Goal: Submit feedback/report problem: Submit feedback/report problem

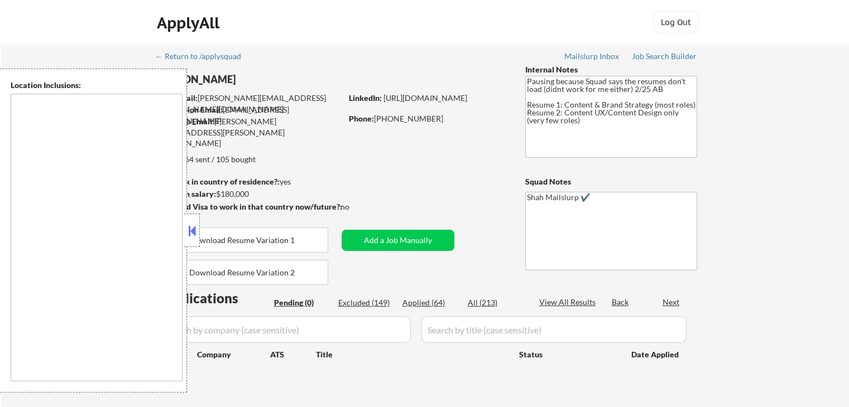
type textarea "[GEOGRAPHIC_DATA], [GEOGRAPHIC_DATA] [GEOGRAPHIC_DATA], [GEOGRAPHIC_DATA], [GEO…"
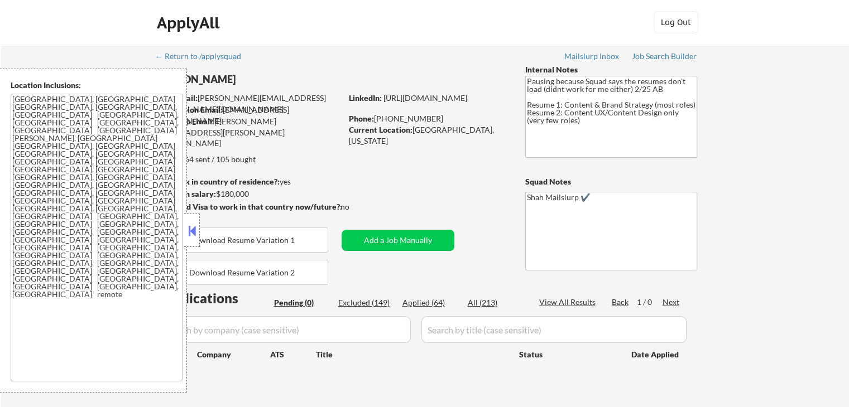
click at [188, 229] on button at bounding box center [192, 231] width 12 height 17
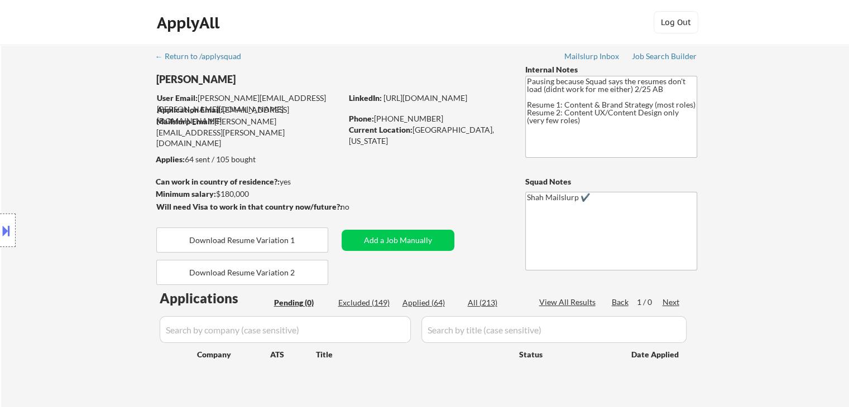
click at [13, 123] on div "Location Inclusions: [GEOGRAPHIC_DATA], [GEOGRAPHIC_DATA] [GEOGRAPHIC_DATA], [G…" at bounding box center [100, 231] width 200 height 324
click at [23, 144] on div "Location Inclusions: [GEOGRAPHIC_DATA], [GEOGRAPHIC_DATA] [GEOGRAPHIC_DATA], [G…" at bounding box center [100, 231] width 200 height 324
click at [27, 150] on div "Location Inclusions: [GEOGRAPHIC_DATA], [GEOGRAPHIC_DATA] [GEOGRAPHIC_DATA], [G…" at bounding box center [100, 231] width 200 height 324
click at [27, 151] on div "Location Inclusions: [GEOGRAPHIC_DATA], [GEOGRAPHIC_DATA] [GEOGRAPHIC_DATA], [G…" at bounding box center [100, 231] width 200 height 324
click at [36, 157] on div "Location Inclusions: [GEOGRAPHIC_DATA], [GEOGRAPHIC_DATA] [GEOGRAPHIC_DATA], [G…" at bounding box center [100, 231] width 200 height 324
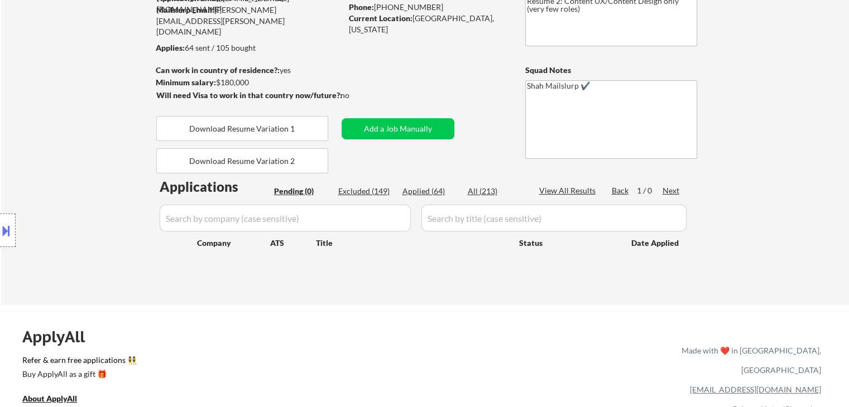
click at [68, 150] on div "Location Inclusions: [GEOGRAPHIC_DATA], [GEOGRAPHIC_DATA] [GEOGRAPHIC_DATA], [G…" at bounding box center [100, 231] width 200 height 324
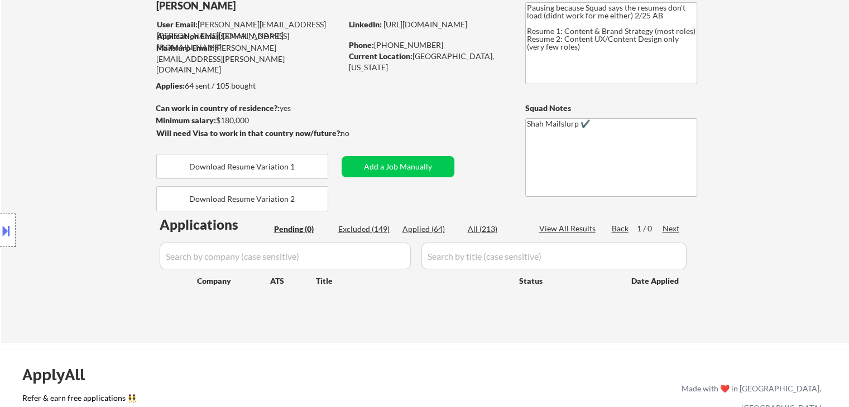
scroll to position [56, 0]
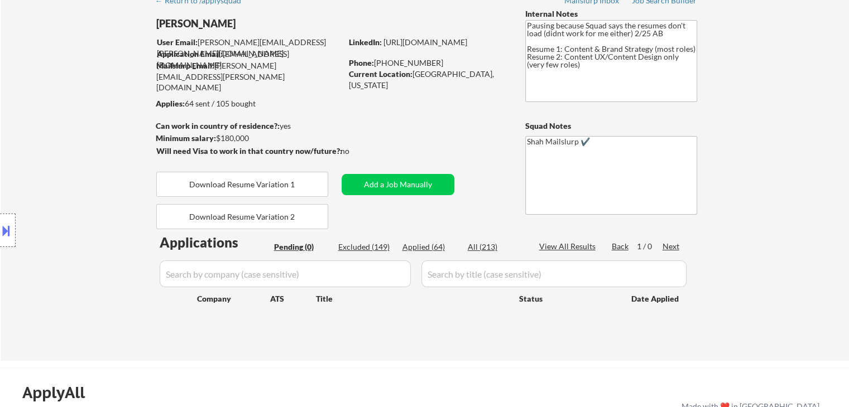
click at [69, 152] on div "Location Inclusions: [GEOGRAPHIC_DATA], [GEOGRAPHIC_DATA] [GEOGRAPHIC_DATA], [G…" at bounding box center [100, 231] width 200 height 324
click at [65, 151] on div "Location Inclusions: [GEOGRAPHIC_DATA], [GEOGRAPHIC_DATA] [GEOGRAPHIC_DATA], [G…" at bounding box center [100, 231] width 200 height 324
click at [38, 93] on div "Location Inclusions: [GEOGRAPHIC_DATA], [GEOGRAPHIC_DATA] [GEOGRAPHIC_DATA], [G…" at bounding box center [100, 231] width 200 height 324
click at [42, 108] on div "Location Inclusions: [GEOGRAPHIC_DATA], [GEOGRAPHIC_DATA] [GEOGRAPHIC_DATA], [G…" at bounding box center [100, 231] width 200 height 324
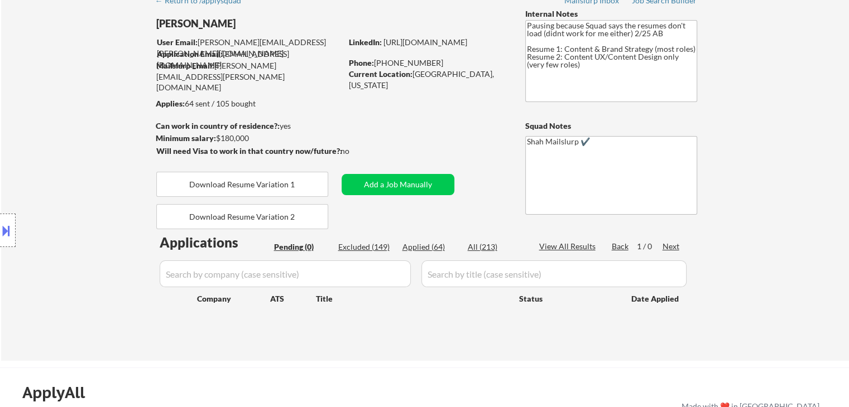
click at [43, 111] on div "Location Inclusions: [GEOGRAPHIC_DATA], [GEOGRAPHIC_DATA] [GEOGRAPHIC_DATA], [G…" at bounding box center [100, 231] width 200 height 324
click at [76, 161] on div "Location Inclusions: [GEOGRAPHIC_DATA], [GEOGRAPHIC_DATA] [GEOGRAPHIC_DATA], [G…" at bounding box center [100, 231] width 200 height 324
click at [58, 111] on div "Location Inclusions: [GEOGRAPHIC_DATA], [GEOGRAPHIC_DATA] [GEOGRAPHIC_DATA], [G…" at bounding box center [100, 231] width 200 height 324
click at [58, 117] on div "Location Inclusions: [GEOGRAPHIC_DATA], [GEOGRAPHIC_DATA] [GEOGRAPHIC_DATA], [G…" at bounding box center [100, 231] width 200 height 324
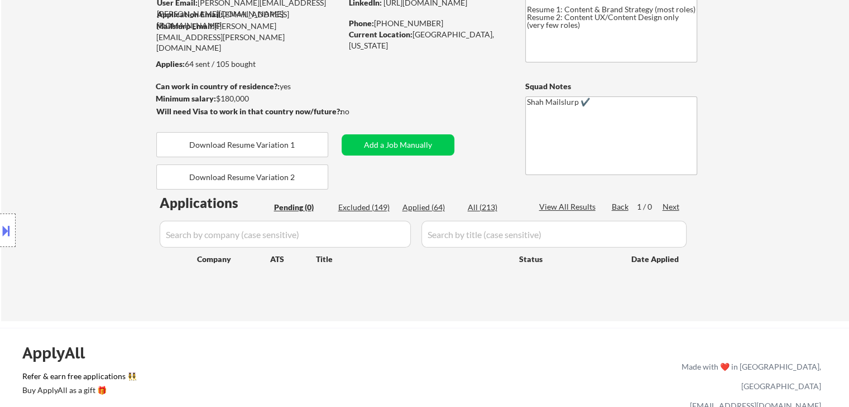
scroll to position [112, 0]
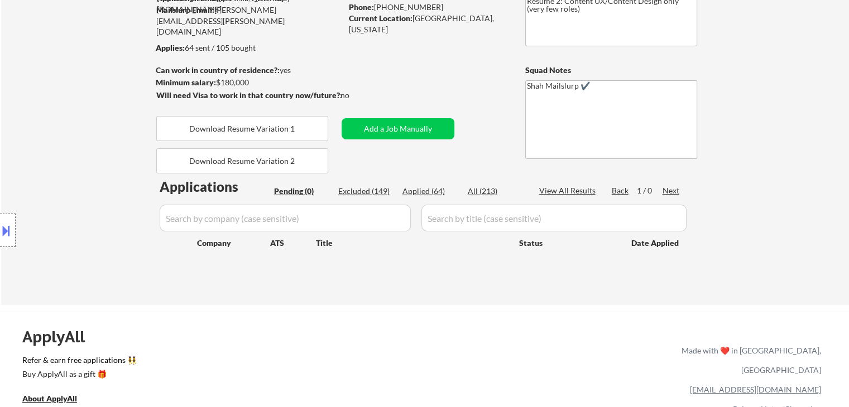
click at [66, 116] on div "Location Inclusions: [GEOGRAPHIC_DATA], [GEOGRAPHIC_DATA] [GEOGRAPHIC_DATA], [G…" at bounding box center [100, 231] width 200 height 324
click at [67, 121] on div "Location Inclusions: [GEOGRAPHIC_DATA], [GEOGRAPHIC_DATA] [GEOGRAPHIC_DATA], [G…" at bounding box center [100, 231] width 200 height 324
click at [67, 123] on div "Location Inclusions: [GEOGRAPHIC_DATA], [GEOGRAPHIC_DATA] [GEOGRAPHIC_DATA], [G…" at bounding box center [100, 231] width 200 height 324
click at [68, 126] on div "Location Inclusions: [GEOGRAPHIC_DATA], [GEOGRAPHIC_DATA] [GEOGRAPHIC_DATA], [G…" at bounding box center [100, 231] width 200 height 324
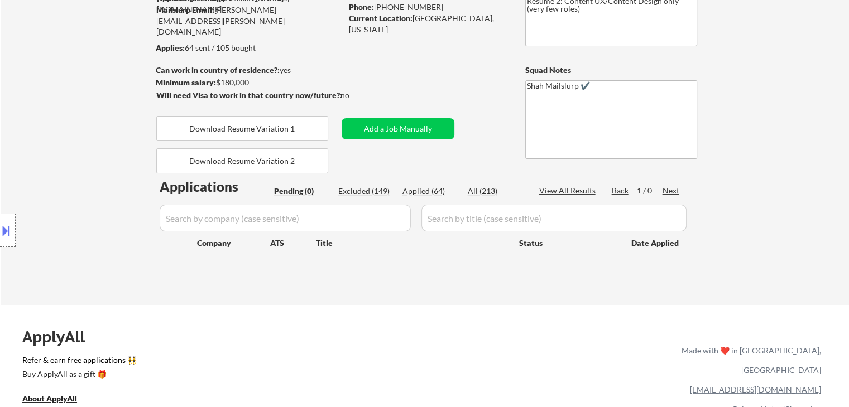
click at [69, 126] on div "Location Inclusions: [GEOGRAPHIC_DATA], [GEOGRAPHIC_DATA] [GEOGRAPHIC_DATA], [G…" at bounding box center [100, 231] width 200 height 324
click at [92, 144] on div "Location Inclusions: [GEOGRAPHIC_DATA], [GEOGRAPHIC_DATA] [GEOGRAPHIC_DATA], [G…" at bounding box center [100, 231] width 200 height 324
click at [93, 145] on div "Location Inclusions: [GEOGRAPHIC_DATA], [GEOGRAPHIC_DATA] [GEOGRAPHIC_DATA], [G…" at bounding box center [100, 231] width 200 height 324
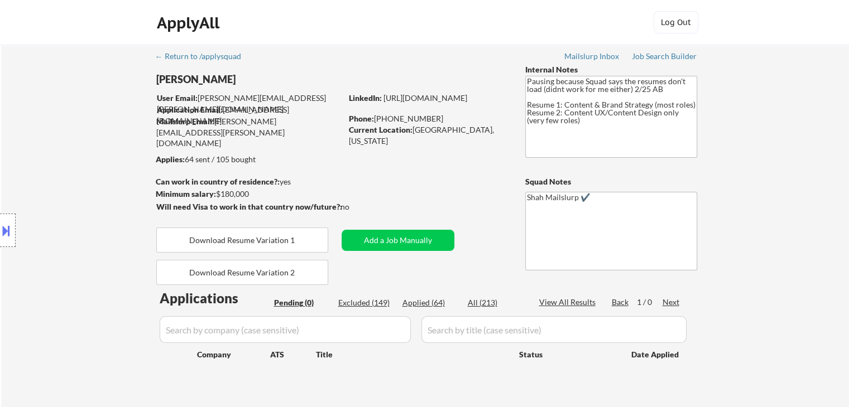
click at [41, 172] on div "Location Inclusions: [GEOGRAPHIC_DATA], [GEOGRAPHIC_DATA] [GEOGRAPHIC_DATA], [G…" at bounding box center [100, 231] width 200 height 324
click at [41, 176] on div "Location Inclusions: [GEOGRAPHIC_DATA], [GEOGRAPHIC_DATA] [GEOGRAPHIC_DATA], [G…" at bounding box center [100, 231] width 200 height 324
click at [41, 180] on div "Location Inclusions: [GEOGRAPHIC_DATA], [GEOGRAPHIC_DATA] [GEOGRAPHIC_DATA], [G…" at bounding box center [100, 231] width 200 height 324
click at [42, 181] on div "Location Inclusions: [GEOGRAPHIC_DATA], [GEOGRAPHIC_DATA] [GEOGRAPHIC_DATA], [G…" at bounding box center [100, 231] width 200 height 324
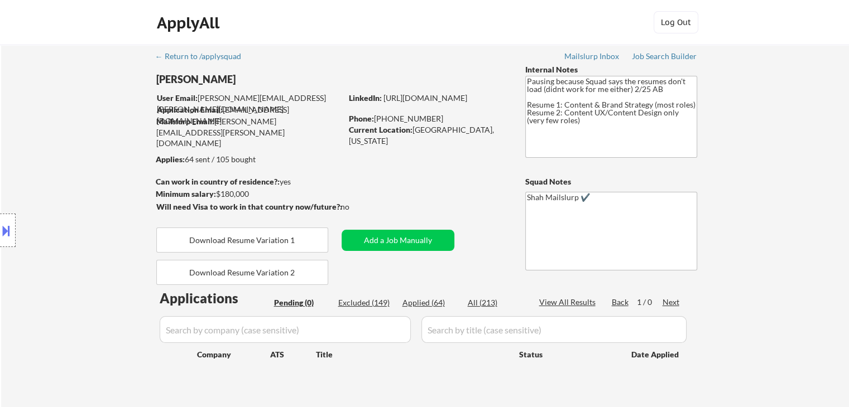
click at [43, 181] on div "Location Inclusions: [GEOGRAPHIC_DATA], [GEOGRAPHIC_DATA] [GEOGRAPHIC_DATA], [G…" at bounding box center [100, 231] width 200 height 324
click at [61, 196] on div "Location Inclusions: [GEOGRAPHIC_DATA], [GEOGRAPHIC_DATA] [GEOGRAPHIC_DATA], [G…" at bounding box center [100, 231] width 200 height 324
click at [61, 197] on div "Location Inclusions: [GEOGRAPHIC_DATA], [GEOGRAPHIC_DATA] [GEOGRAPHIC_DATA], [G…" at bounding box center [100, 231] width 200 height 324
click at [65, 197] on div "Location Inclusions: [GEOGRAPHIC_DATA], [GEOGRAPHIC_DATA] [GEOGRAPHIC_DATA], [G…" at bounding box center [100, 231] width 200 height 324
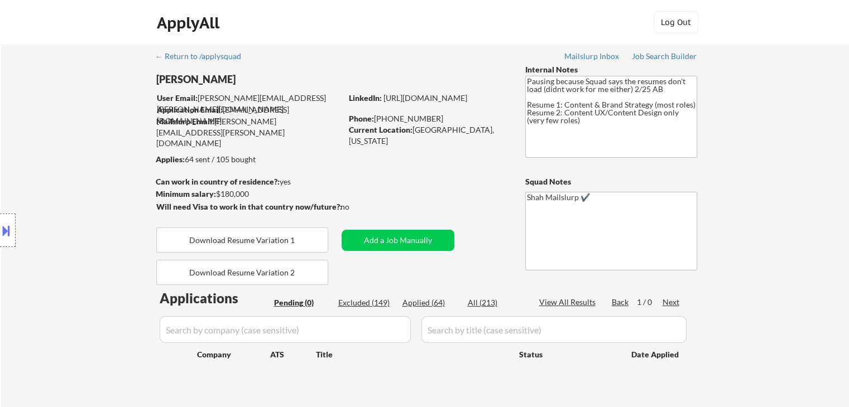
click at [64, 197] on div "Location Inclusions: [GEOGRAPHIC_DATA], [GEOGRAPHIC_DATA] [GEOGRAPHIC_DATA], [G…" at bounding box center [100, 231] width 200 height 324
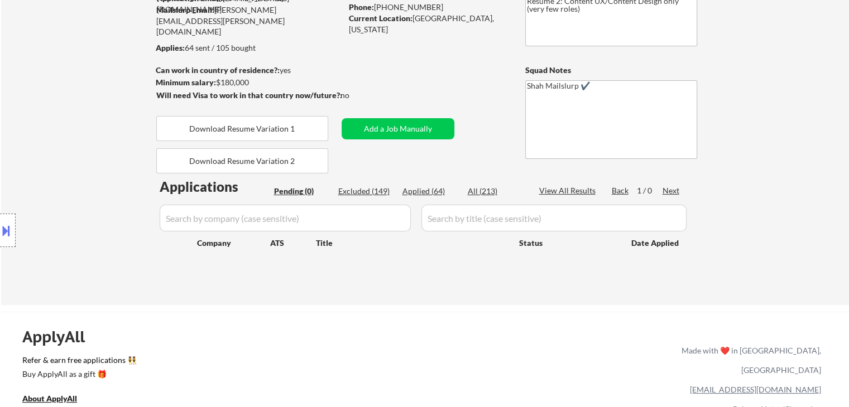
click at [43, 200] on div "Location Inclusions: [GEOGRAPHIC_DATA], [GEOGRAPHIC_DATA] [GEOGRAPHIC_DATA], [G…" at bounding box center [100, 231] width 200 height 324
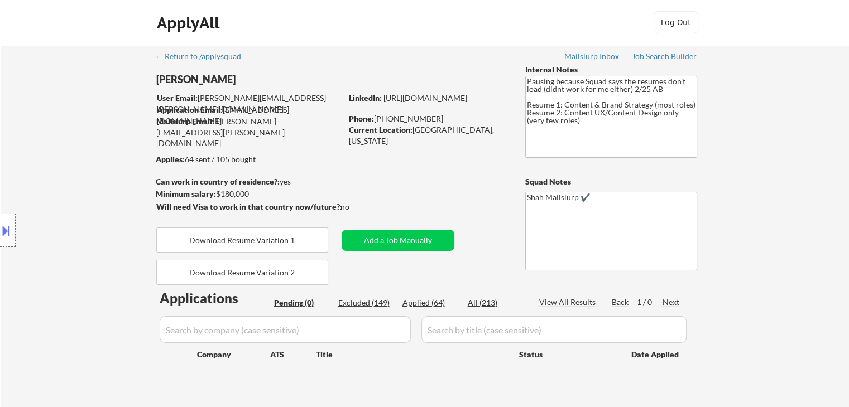
drag, startPoint x: 98, startPoint y: 110, endPoint x: 104, endPoint y: 121, distance: 12.1
click at [98, 113] on div "Location Inclusions: [GEOGRAPHIC_DATA], [GEOGRAPHIC_DATA] [GEOGRAPHIC_DATA], [G…" at bounding box center [100, 231] width 200 height 324
click at [107, 124] on div "Location Inclusions: [GEOGRAPHIC_DATA], [GEOGRAPHIC_DATA] [GEOGRAPHIC_DATA], [G…" at bounding box center [100, 231] width 200 height 324
click at [107, 126] on div "Location Inclusions: [GEOGRAPHIC_DATA], [GEOGRAPHIC_DATA] [GEOGRAPHIC_DATA], [G…" at bounding box center [100, 231] width 200 height 324
click at [108, 126] on div "Location Inclusions: [GEOGRAPHIC_DATA], [GEOGRAPHIC_DATA] [GEOGRAPHIC_DATA], [G…" at bounding box center [100, 231] width 200 height 324
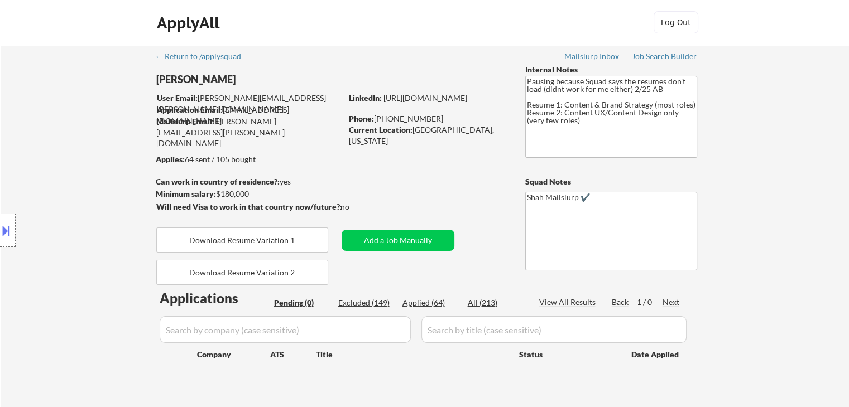
click at [108, 127] on div "Location Inclusions: [GEOGRAPHIC_DATA], [GEOGRAPHIC_DATA] [GEOGRAPHIC_DATA], [G…" at bounding box center [100, 231] width 200 height 324
click at [110, 128] on div "Location Inclusions: [GEOGRAPHIC_DATA], [GEOGRAPHIC_DATA] [GEOGRAPHIC_DATA], [G…" at bounding box center [100, 231] width 200 height 324
click at [112, 128] on div "Location Inclusions: [GEOGRAPHIC_DATA], [GEOGRAPHIC_DATA] [GEOGRAPHIC_DATA], [G…" at bounding box center [100, 231] width 200 height 324
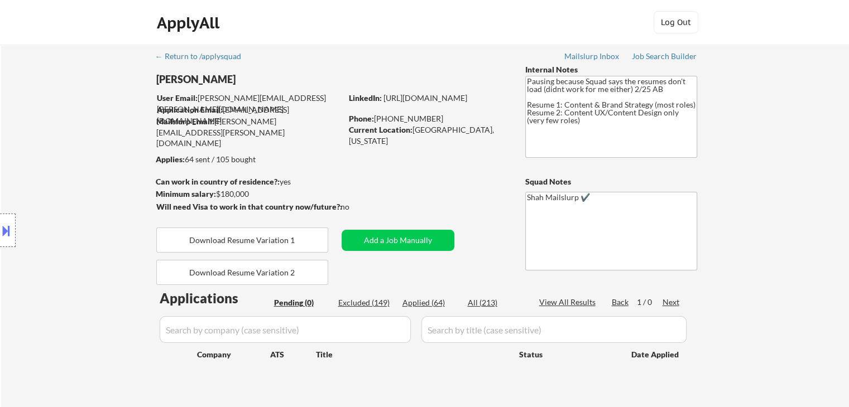
click at [112, 128] on div "Location Inclusions: [GEOGRAPHIC_DATA], [GEOGRAPHIC_DATA] [GEOGRAPHIC_DATA], [G…" at bounding box center [100, 231] width 200 height 324
click at [93, 118] on div "Location Inclusions: [GEOGRAPHIC_DATA], [GEOGRAPHIC_DATA] [GEOGRAPHIC_DATA], [G…" at bounding box center [100, 231] width 200 height 324
click at [103, 151] on div "Location Inclusions: [GEOGRAPHIC_DATA], [GEOGRAPHIC_DATA] [GEOGRAPHIC_DATA], [G…" at bounding box center [100, 231] width 200 height 324
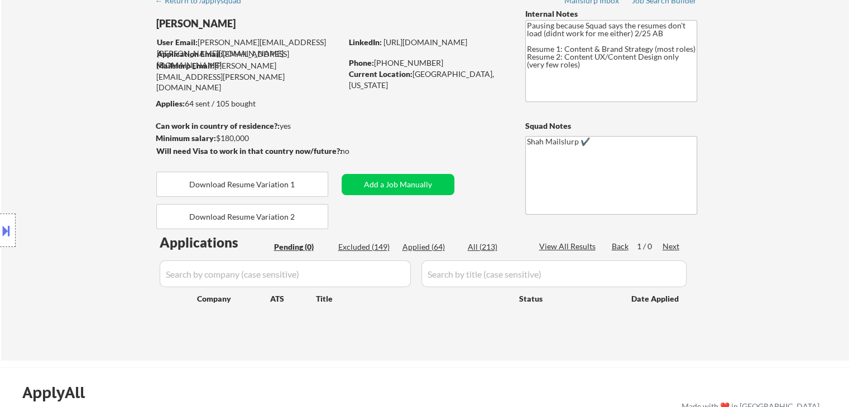
click at [373, 136] on div "← Return to /applysquad Mailslurp Inbox Job Search Builder [PERSON_NAME] User E…" at bounding box center [425, 170] width 557 height 363
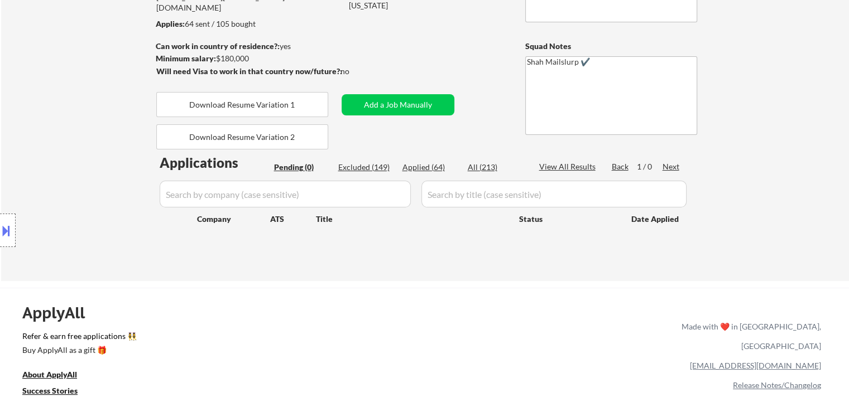
scroll to position [167, 0]
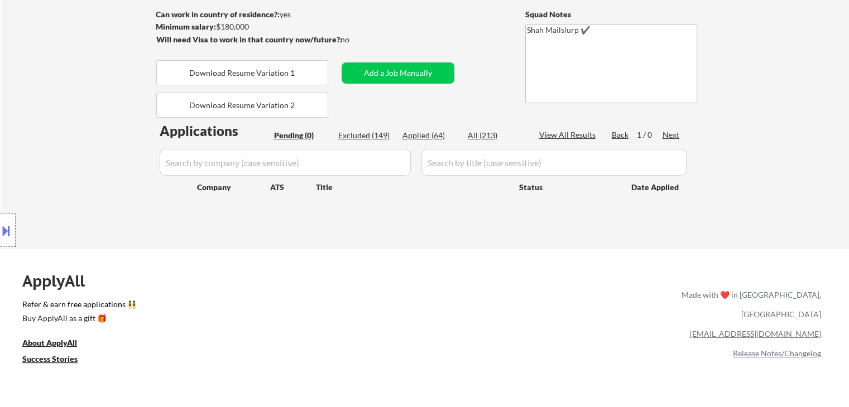
drag, startPoint x: 426, startPoint y: 100, endPoint x: 538, endPoint y: 13, distance: 141.9
click at [431, 96] on div "← Return to /applysquad Mailslurp Inbox Job Search Builder [PERSON_NAME] User E…" at bounding box center [425, 58] width 557 height 363
drag, startPoint x: 121, startPoint y: 113, endPoint x: 129, endPoint y: 125, distance: 14.7
click at [121, 114] on div "Location Inclusions: [GEOGRAPHIC_DATA], [GEOGRAPHIC_DATA] [GEOGRAPHIC_DATA], [G…" at bounding box center [100, 231] width 200 height 324
click at [134, 130] on div "Location Inclusions: [GEOGRAPHIC_DATA], [GEOGRAPHIC_DATA] [GEOGRAPHIC_DATA], [G…" at bounding box center [100, 231] width 200 height 324
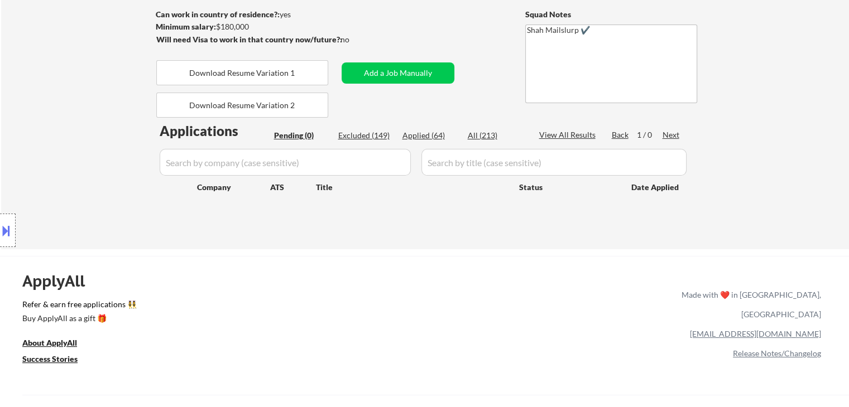
click at [107, 104] on div "Location Inclusions: [GEOGRAPHIC_DATA], [GEOGRAPHIC_DATA] [GEOGRAPHIC_DATA], [G…" at bounding box center [100, 231] width 200 height 324
click at [109, 114] on div "Location Inclusions: [GEOGRAPHIC_DATA], [GEOGRAPHIC_DATA] [GEOGRAPHIC_DATA], [G…" at bounding box center [100, 231] width 200 height 324
click at [109, 115] on div "Location Inclusions: [GEOGRAPHIC_DATA], [GEOGRAPHIC_DATA] [GEOGRAPHIC_DATA], [G…" at bounding box center [100, 231] width 200 height 324
click at [80, 111] on div "Location Inclusions: [GEOGRAPHIC_DATA], [GEOGRAPHIC_DATA] [GEOGRAPHIC_DATA], [G…" at bounding box center [100, 231] width 200 height 324
click at [80, 112] on div "Location Inclusions: [GEOGRAPHIC_DATA], [GEOGRAPHIC_DATA] [GEOGRAPHIC_DATA], [G…" at bounding box center [100, 231] width 200 height 324
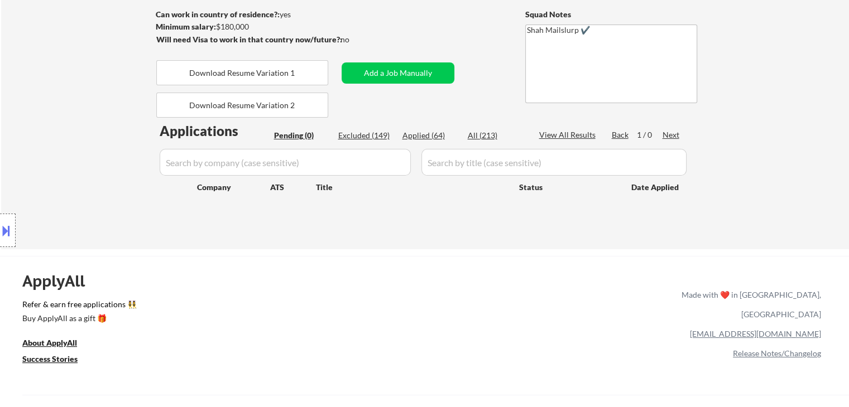
click at [81, 112] on div "Location Inclusions: [GEOGRAPHIC_DATA], [GEOGRAPHIC_DATA] [GEOGRAPHIC_DATA], [G…" at bounding box center [100, 231] width 200 height 324
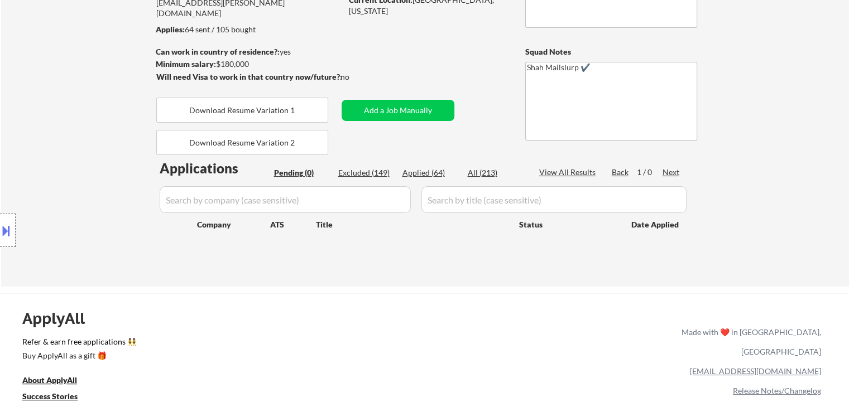
scroll to position [112, 0]
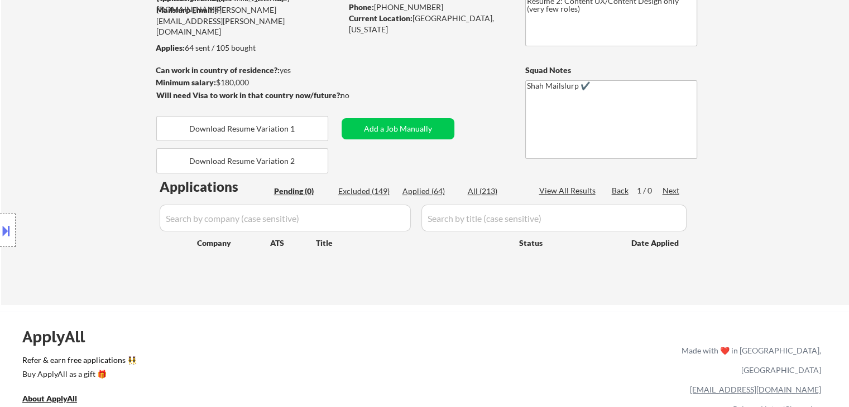
click at [85, 157] on div "Location Inclusions: [GEOGRAPHIC_DATA], [GEOGRAPHIC_DATA] [GEOGRAPHIC_DATA], [G…" at bounding box center [100, 231] width 200 height 324
drag, startPoint x: 46, startPoint y: 117, endPoint x: 51, endPoint y: 125, distance: 9.8
click at [46, 117] on div "Location Inclusions: [GEOGRAPHIC_DATA], [GEOGRAPHIC_DATA] [GEOGRAPHIC_DATA], [G…" at bounding box center [100, 231] width 200 height 324
click at [54, 129] on div "Location Inclusions: [GEOGRAPHIC_DATA], [GEOGRAPHIC_DATA] [GEOGRAPHIC_DATA], [G…" at bounding box center [100, 231] width 200 height 324
click at [55, 131] on div "Location Inclusions: [GEOGRAPHIC_DATA], [GEOGRAPHIC_DATA] [GEOGRAPHIC_DATA], [G…" at bounding box center [100, 231] width 200 height 324
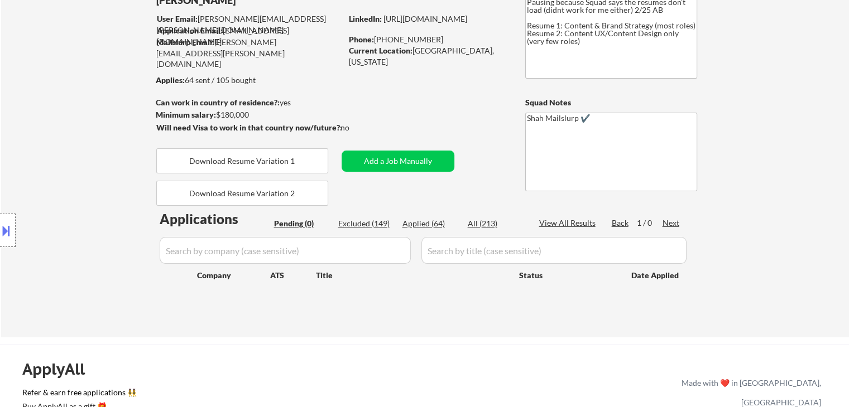
scroll to position [56, 0]
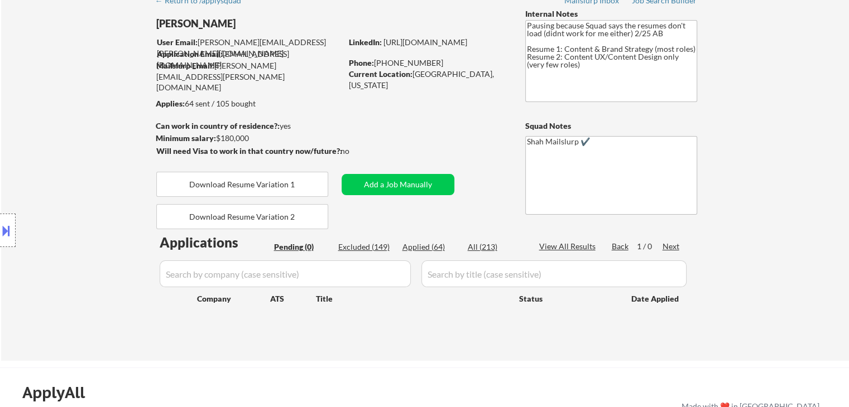
click at [27, 134] on div "Location Inclusions: [GEOGRAPHIC_DATA], [GEOGRAPHIC_DATA] [GEOGRAPHIC_DATA], [G…" at bounding box center [100, 231] width 200 height 324
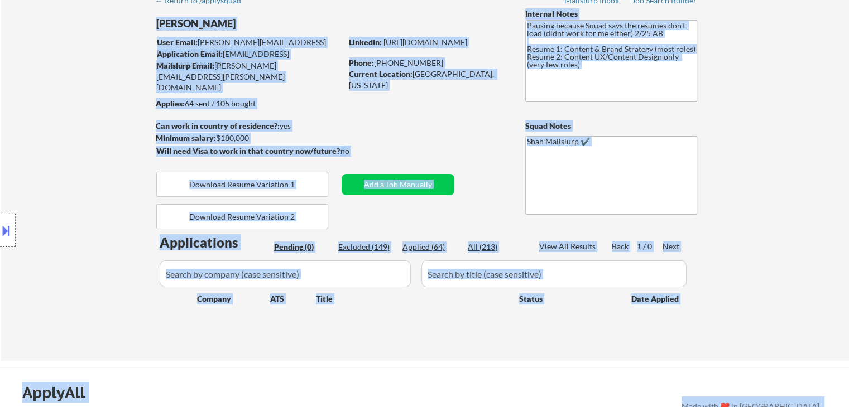
drag, startPoint x: 316, startPoint y: 92, endPoint x: 195, endPoint y: 102, distance: 121.5
click at [195, 102] on body "← Return to /applysquad Mailslurp Inbox Job Search Builder [PERSON_NAME] User E…" at bounding box center [424, 147] width 849 height 407
click at [84, 128] on div "Location Inclusions: [GEOGRAPHIC_DATA], [GEOGRAPHIC_DATA] [GEOGRAPHIC_DATA], [G…" at bounding box center [100, 231] width 200 height 324
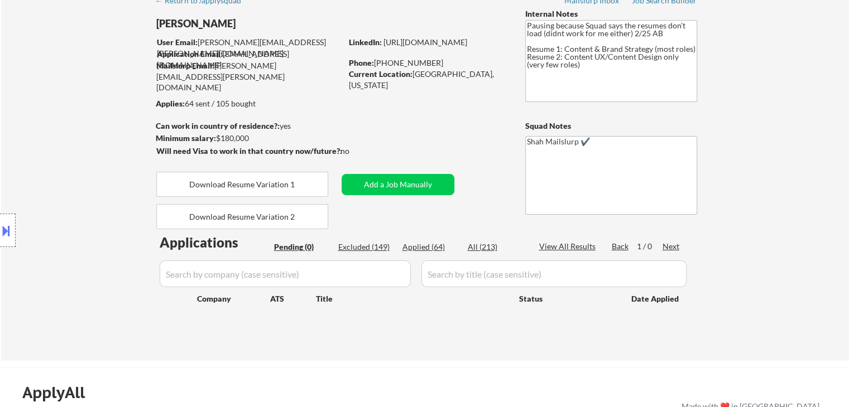
click at [93, 113] on div "Location Inclusions: [GEOGRAPHIC_DATA], [GEOGRAPHIC_DATA] [GEOGRAPHIC_DATA], [G…" at bounding box center [100, 231] width 200 height 324
click at [84, 113] on div "Location Inclusions: [GEOGRAPHIC_DATA], [GEOGRAPHIC_DATA] [GEOGRAPHIC_DATA], [G…" at bounding box center [100, 231] width 200 height 324
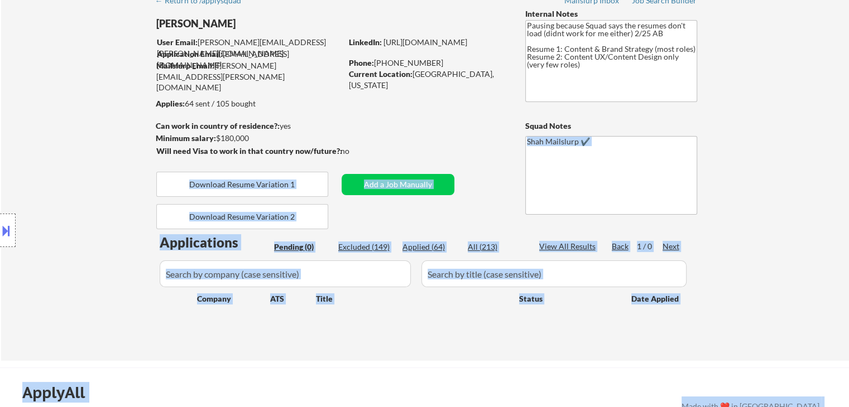
drag, startPoint x: 356, startPoint y: 149, endPoint x: 126, endPoint y: 115, distance: 232.4
click at [159, 110] on body "← Return to /applysquad Mailslurp Inbox Job Search Builder [PERSON_NAME] User E…" at bounding box center [424, 147] width 849 height 407
click at [119, 115] on div "Location Inclusions: [GEOGRAPHIC_DATA], [GEOGRAPHIC_DATA] [GEOGRAPHIC_DATA], [G…" at bounding box center [100, 231] width 200 height 324
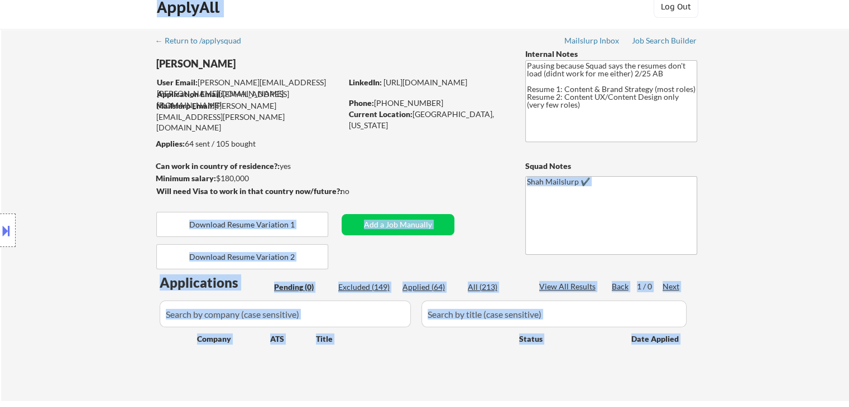
scroll to position [0, 0]
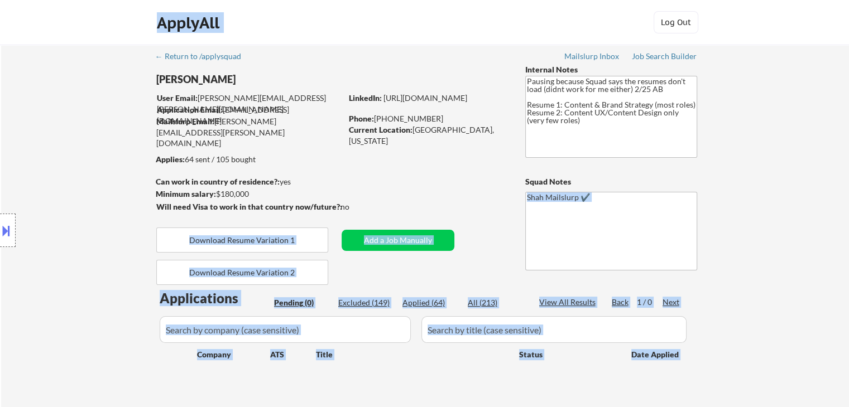
click at [105, 161] on div "Location Inclusions: [GEOGRAPHIC_DATA], [GEOGRAPHIC_DATA] [GEOGRAPHIC_DATA], [G…" at bounding box center [100, 231] width 200 height 324
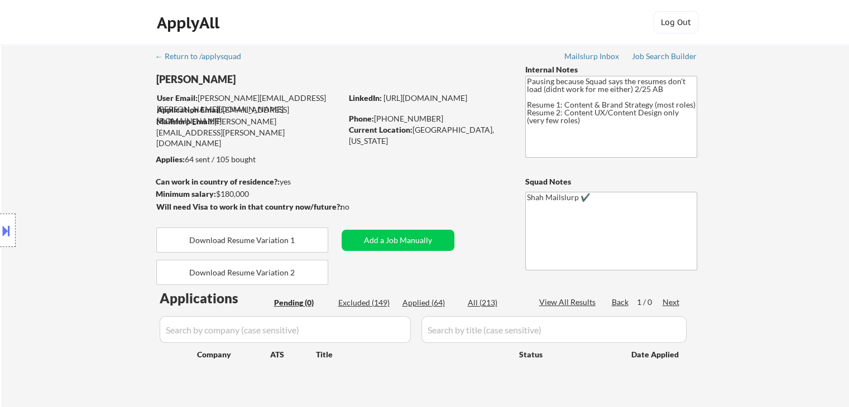
click at [105, 161] on div "Location Inclusions: [GEOGRAPHIC_DATA], [GEOGRAPHIC_DATA] [GEOGRAPHIC_DATA], [G…" at bounding box center [100, 231] width 200 height 324
click at [90, 158] on div "Location Inclusions: [GEOGRAPHIC_DATA], [GEOGRAPHIC_DATA] [GEOGRAPHIC_DATA], [G…" at bounding box center [100, 231] width 200 height 324
drag, startPoint x: 488, startPoint y: 119, endPoint x: 409, endPoint y: 118, distance: 78.1
click at [409, 118] on div "Phone: [PHONE_NUMBER]" at bounding box center [428, 118] width 158 height 11
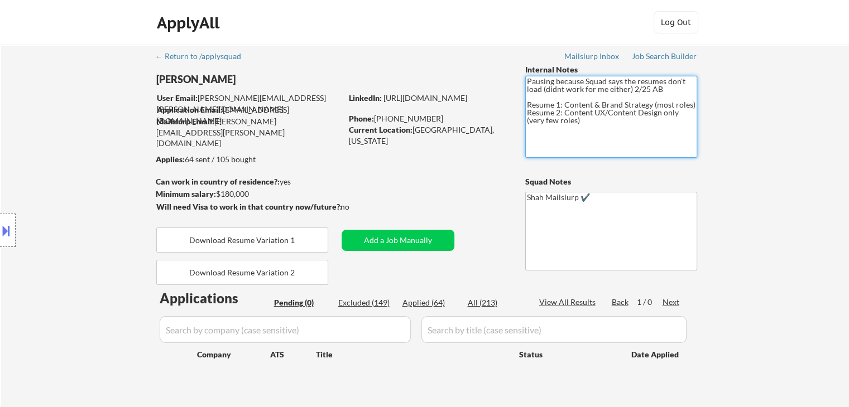
drag, startPoint x: 585, startPoint y: 130, endPoint x: 528, endPoint y: 102, distance: 63.1
click at [528, 102] on textarea "Pausing because Squad says the resumes don't load (didnt work for me either) 2/…" at bounding box center [611, 117] width 172 height 82
click at [433, 163] on div "← Return to /applysquad Mailslurp Inbox Job Search Builder [PERSON_NAME] User E…" at bounding box center [425, 226] width 557 height 363
click at [109, 171] on div "Location Inclusions: [GEOGRAPHIC_DATA], [GEOGRAPHIC_DATA] [GEOGRAPHIC_DATA], [G…" at bounding box center [100, 231] width 200 height 324
click at [88, 172] on div "Location Inclusions: [GEOGRAPHIC_DATA], [GEOGRAPHIC_DATA] [GEOGRAPHIC_DATA], [G…" at bounding box center [100, 231] width 200 height 324
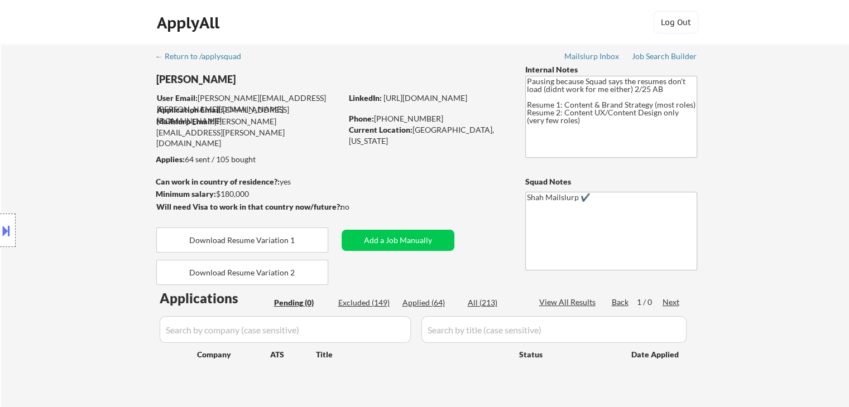
click at [88, 174] on div "Location Inclusions: [GEOGRAPHIC_DATA], [GEOGRAPHIC_DATA] [GEOGRAPHIC_DATA], [G…" at bounding box center [100, 231] width 200 height 324
click at [52, 128] on div "Location Inclusions: [GEOGRAPHIC_DATA], [GEOGRAPHIC_DATA] [GEOGRAPHIC_DATA], [G…" at bounding box center [100, 231] width 200 height 324
click at [90, 151] on div "Location Inclusions: [GEOGRAPHIC_DATA], [GEOGRAPHIC_DATA] [GEOGRAPHIC_DATA], [G…" at bounding box center [100, 231] width 200 height 324
click at [433, 161] on div "← Return to /applysquad Mailslurp Inbox Job Search Builder [PERSON_NAME] User E…" at bounding box center [425, 226] width 557 height 363
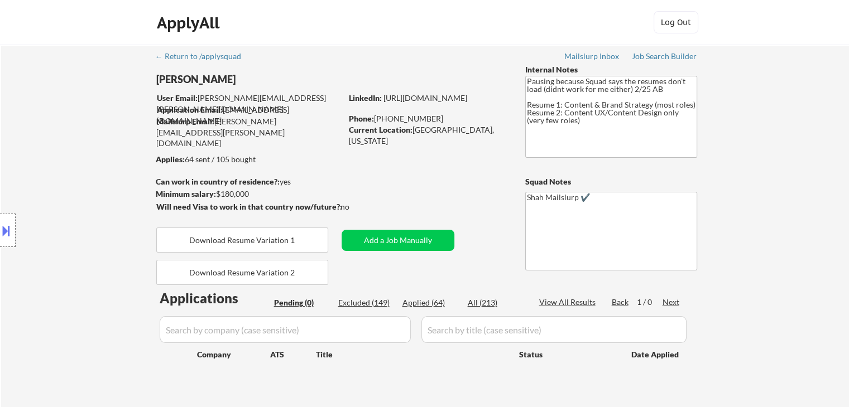
click at [90, 168] on div "Location Inclusions: [GEOGRAPHIC_DATA], [GEOGRAPHIC_DATA] [GEOGRAPHIC_DATA], [G…" at bounding box center [100, 231] width 200 height 324
drag, startPoint x: 806, startPoint y: 95, endPoint x: 806, endPoint y: 68, distance: 26.8
click at [806, 88] on div "← Return to /applysquad Mailslurp Inbox Job Search Builder [PERSON_NAME] User E…" at bounding box center [424, 231] width 847 height 372
